Goal: Task Accomplishment & Management: Manage account settings

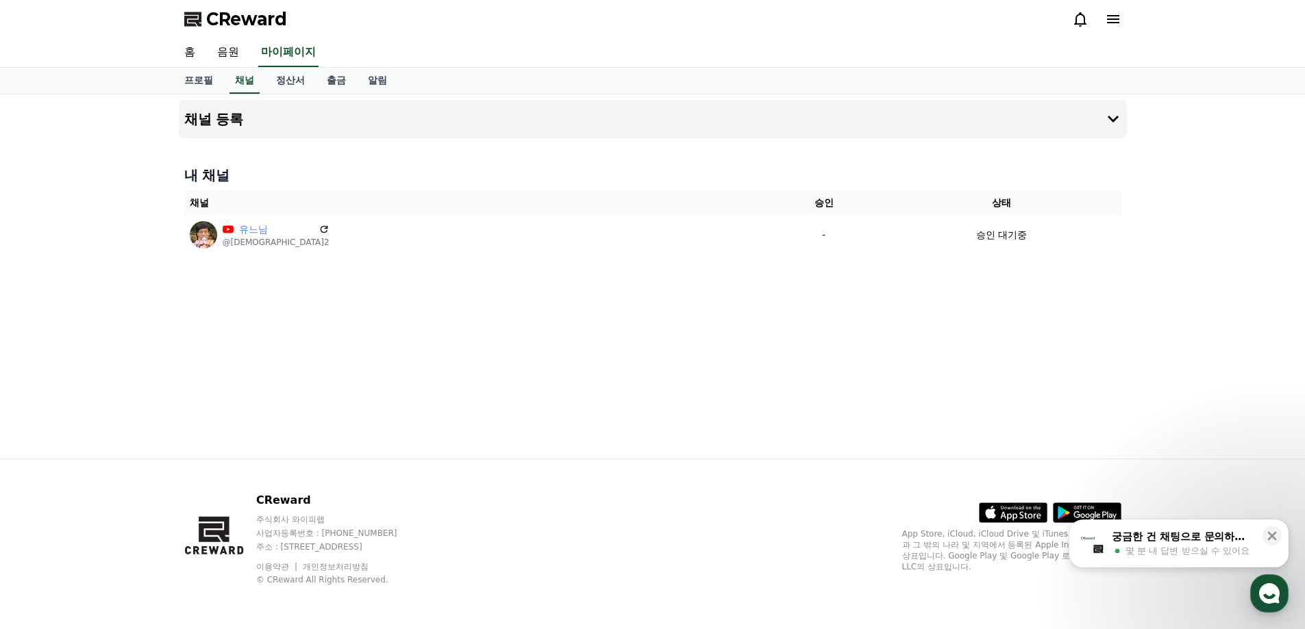
click at [541, 319] on div "채널 등록 내 채널 채널 승인 상태 유느님 @유느님s2 - 승인 대기중" at bounding box center [652, 277] width 959 height 364
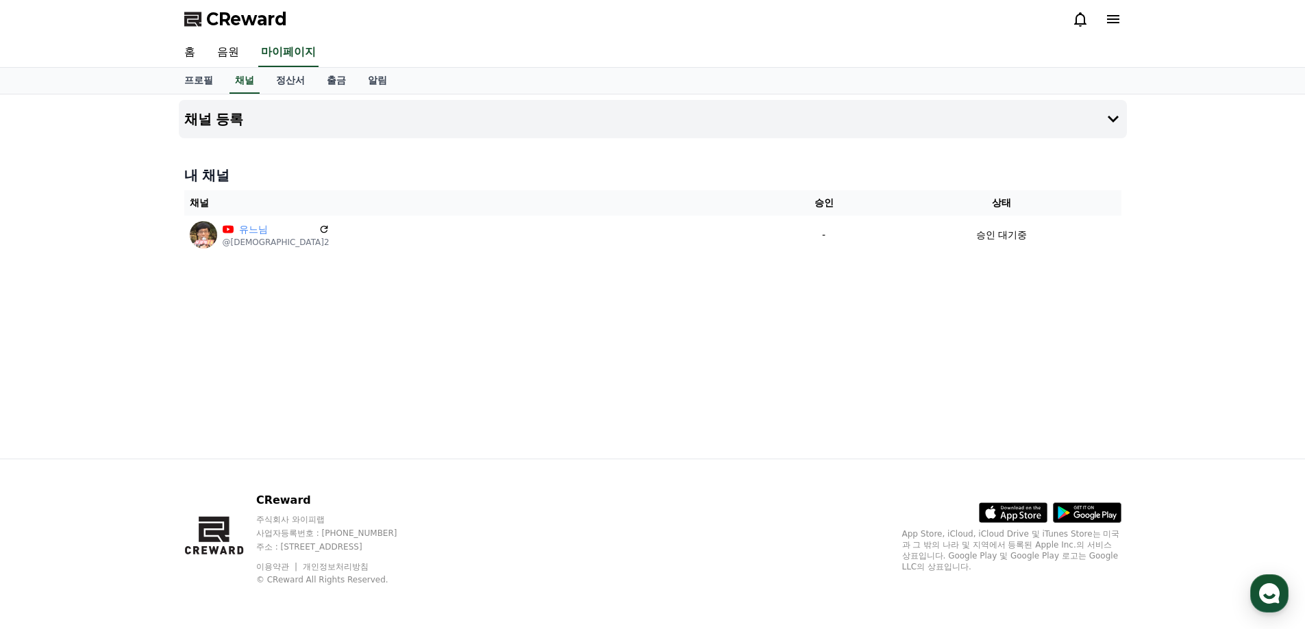
click at [933, 302] on div "채널 등록 내 채널 채널 승인 상태 유느님 @유느님s2 - 승인 대기중" at bounding box center [652, 277] width 959 height 364
